Goal: Browse casually

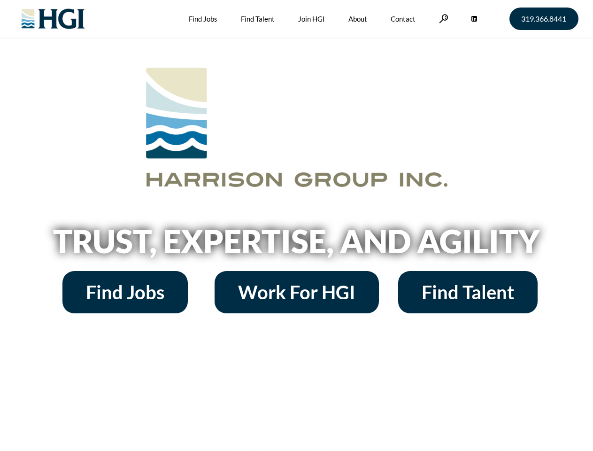
click at [297, 226] on h2 "Trust, Expertise, and Agility" at bounding box center [297, 241] width 536 height 32
click at [443, 18] on link at bounding box center [443, 18] width 9 height 9
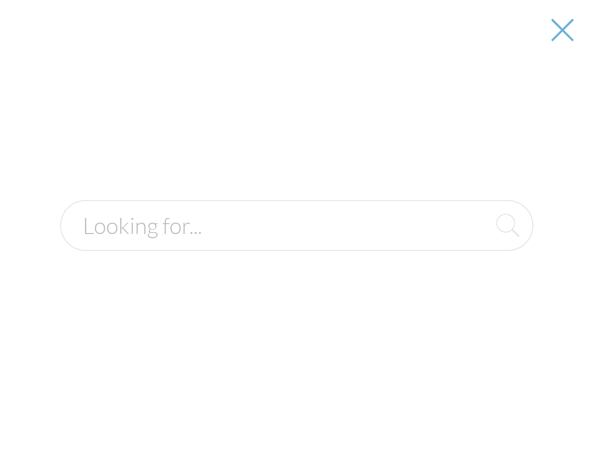
click at [297, 244] on h2 "Trust, Expertise, and Agility" at bounding box center [297, 241] width 536 height 32
